Goal: Information Seeking & Learning: Learn about a topic

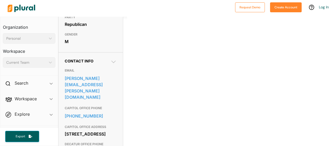
scroll to position [141, 0]
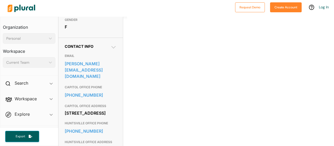
scroll to position [140, 0]
